Goal: Task Accomplishment & Management: Use online tool/utility

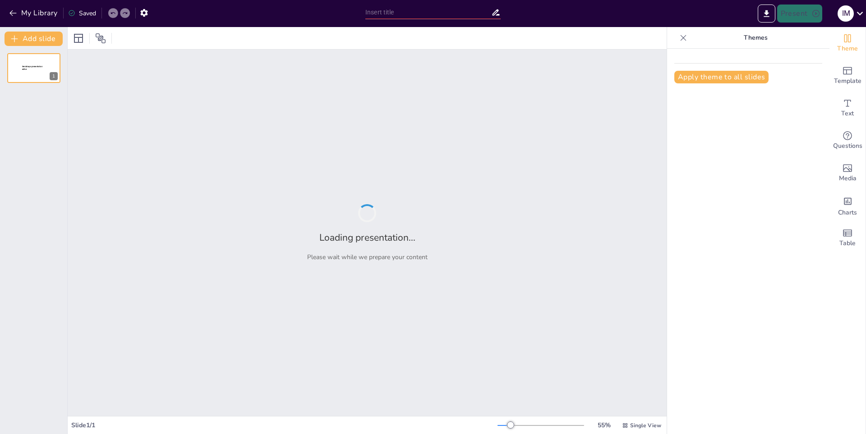
type input "El mundo canino: Curiosidades y datos divertidos"
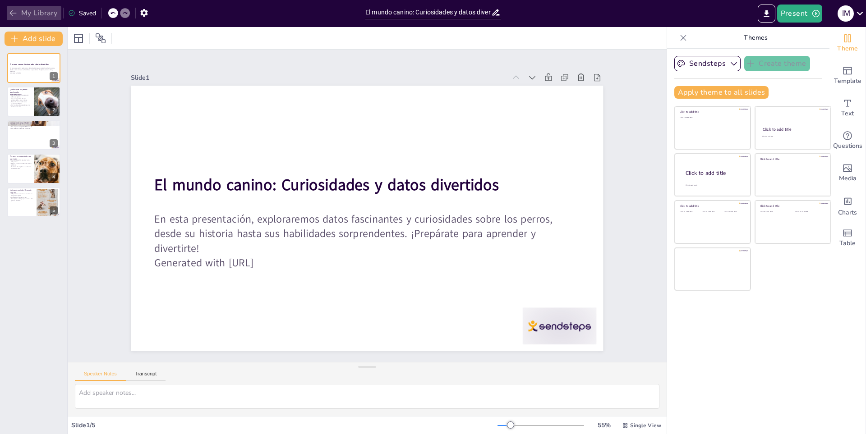
click at [25, 16] on button "My Library" at bounding box center [34, 13] width 55 height 14
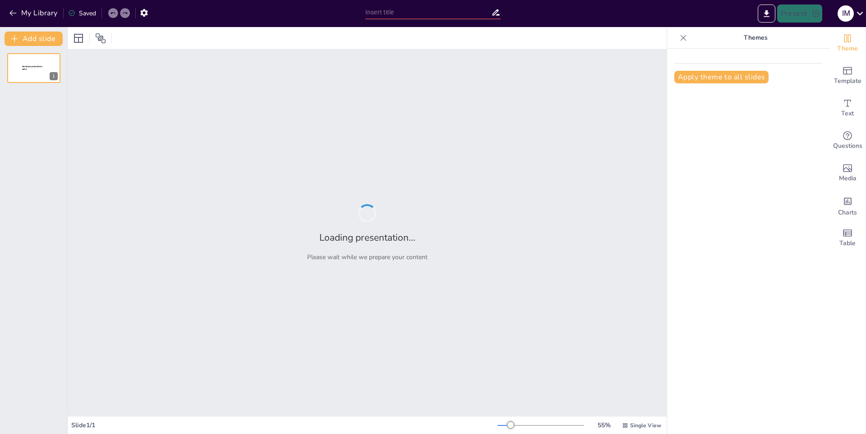
type input "Gatos en Redes Sociales: ¡Las Estrellas del Internet!"
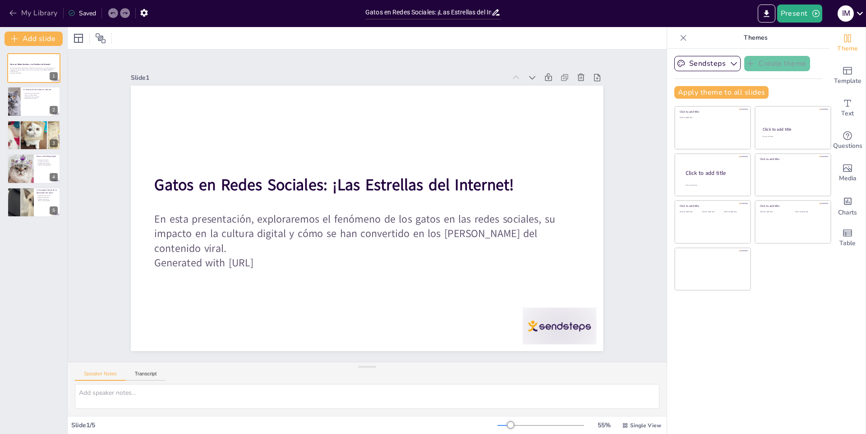
click at [12, 10] on icon "button" at bounding box center [13, 13] width 9 height 9
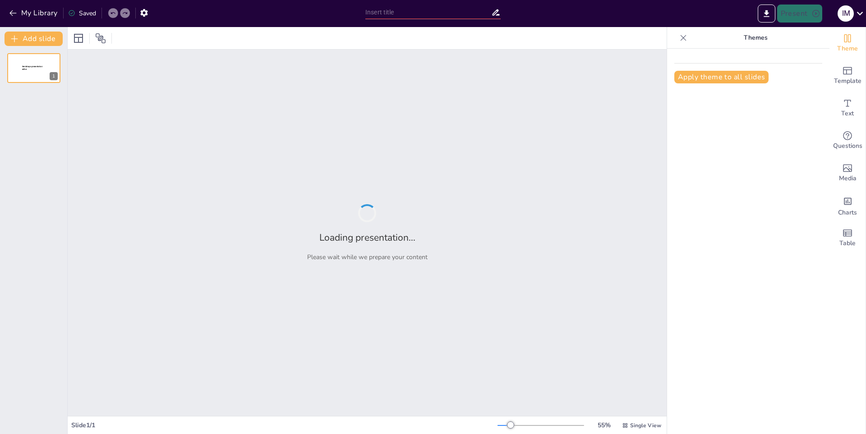
type input "Conservación de los Lobos: Desafíos y Soluciones"
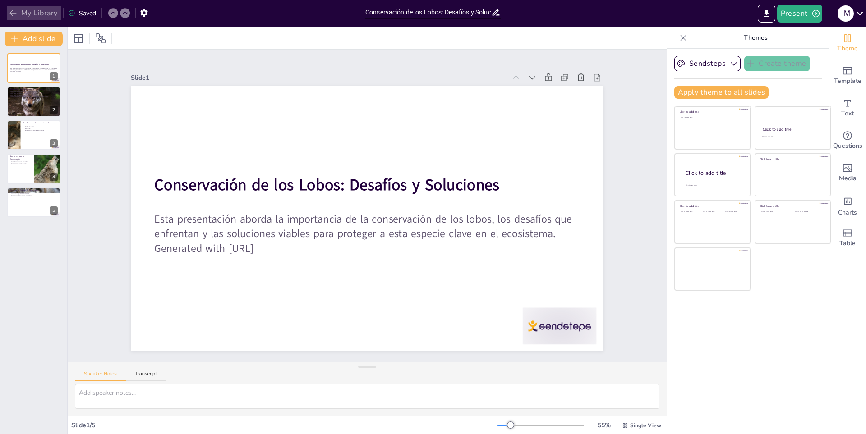
click at [19, 8] on button "My Library" at bounding box center [34, 13] width 55 height 14
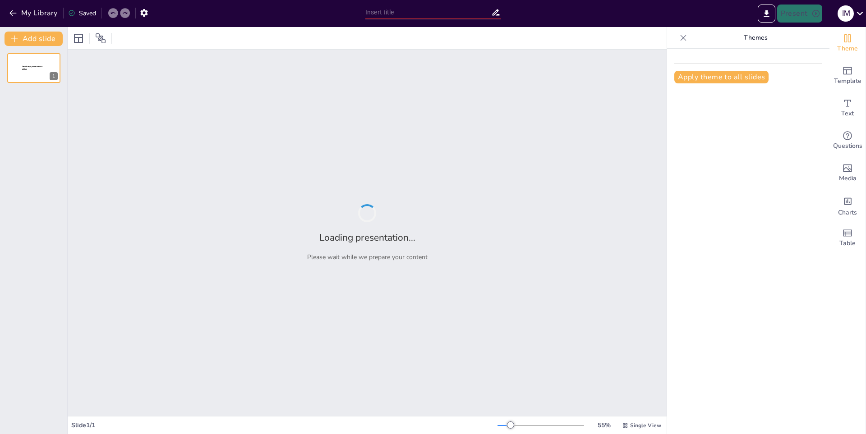
type input "Conservación de las Libélulas: Retos y Estrategias"
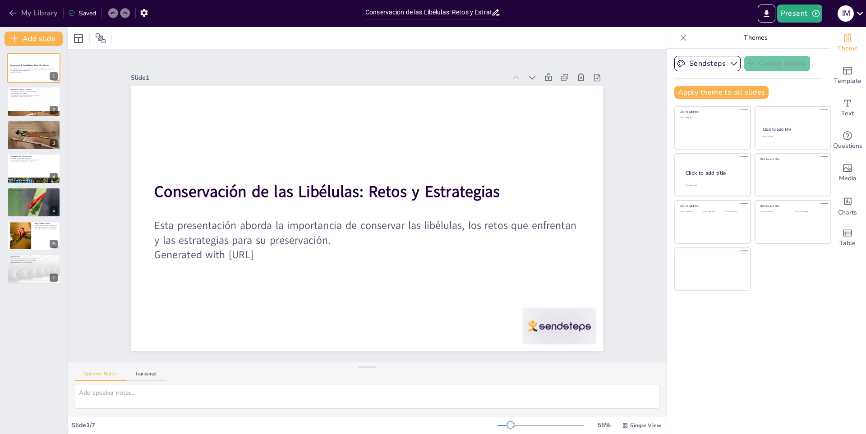
click at [26, 14] on button "My Library" at bounding box center [34, 13] width 55 height 14
